Goal: Information Seeking & Learning: Find specific page/section

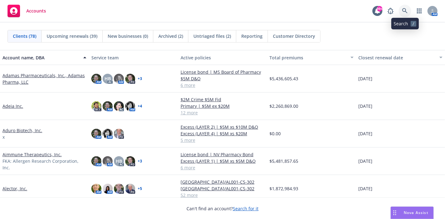
click at [406, 9] on icon at bounding box center [405, 11] width 6 height 6
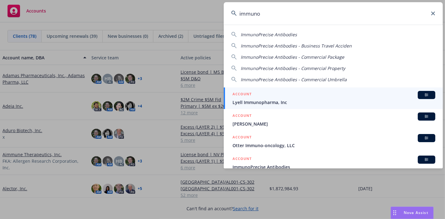
click at [256, 36] on span "ImmunoPrecise Antibodies" at bounding box center [269, 35] width 56 height 6
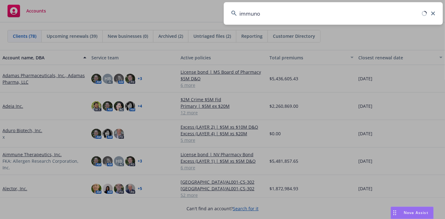
type input "ImmunoPrecise Antibodies"
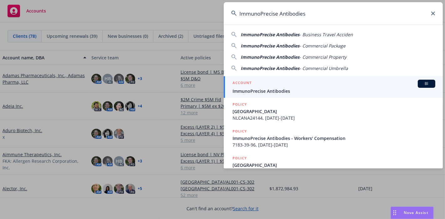
click at [244, 88] on span "ImmunoPrecise Antibodies" at bounding box center [333, 91] width 203 height 7
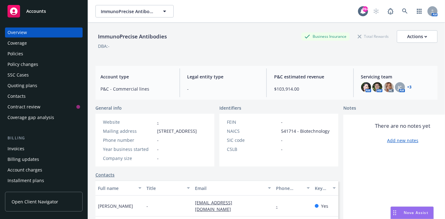
click at [14, 52] on div "Policies" at bounding box center [16, 54] width 16 height 10
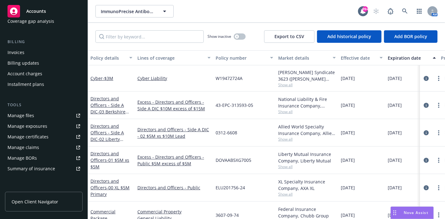
scroll to position [104, 0]
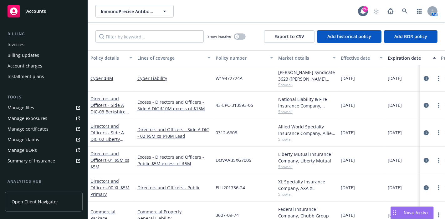
click at [28, 112] on div "Manage files" at bounding box center [21, 108] width 27 height 10
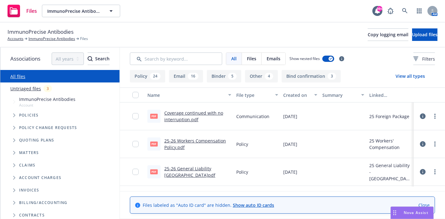
click at [216, 74] on button "Binder 5" at bounding box center [224, 76] width 34 height 13
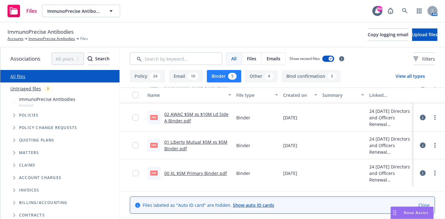
scroll to position [54, 0]
